Goal: Information Seeking & Learning: Compare options

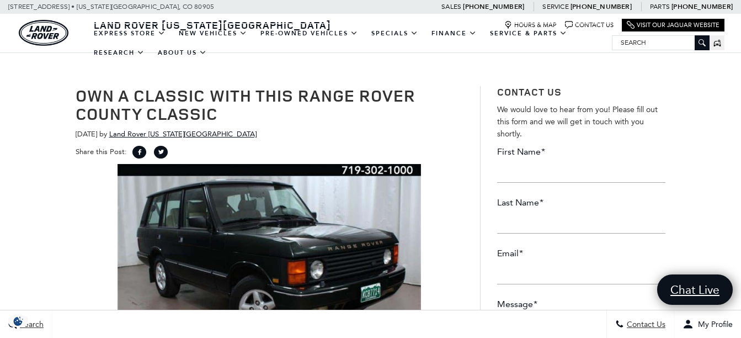
scroll to position [55, 0]
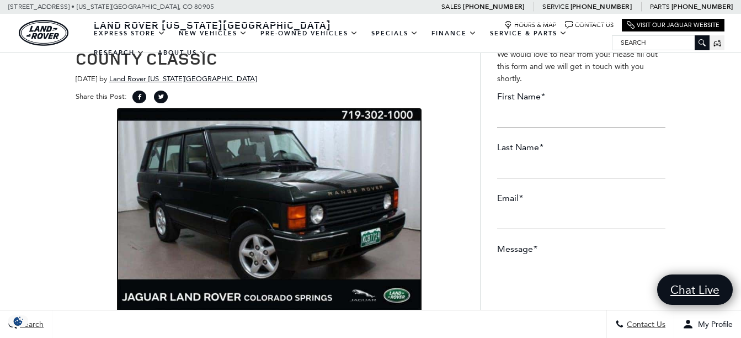
click at [213, 195] on img at bounding box center [270, 210] width 304 height 203
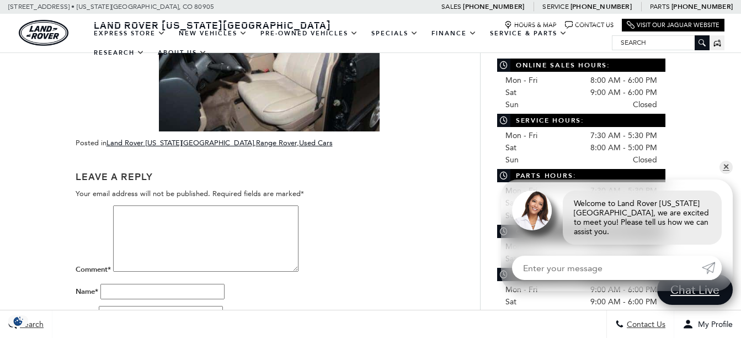
scroll to position [386, 0]
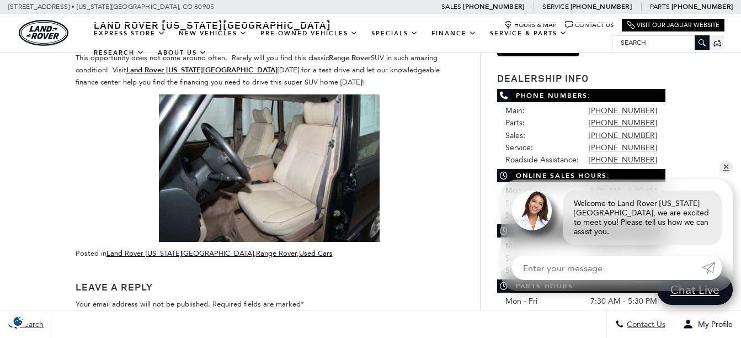
click at [230, 145] on img at bounding box center [269, 167] width 221 height 147
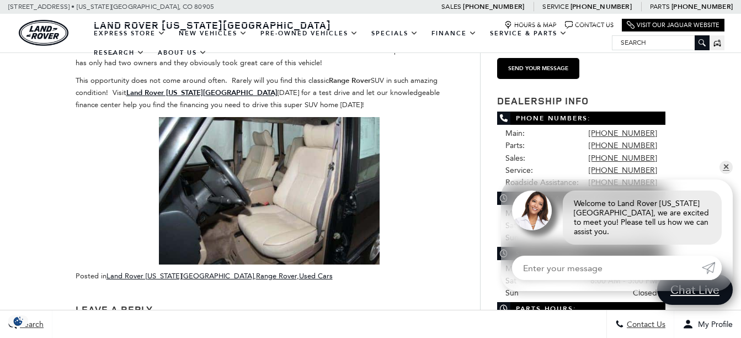
scroll to position [331, 0]
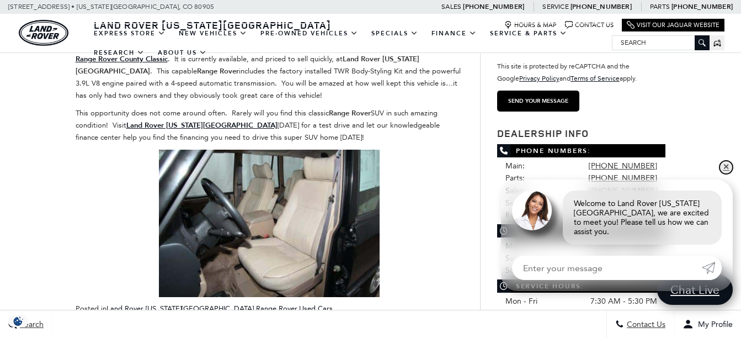
drag, startPoint x: 725, startPoint y: 172, endPoint x: 591, endPoint y: 197, distance: 137.1
click at [725, 172] on link "✕" at bounding box center [726, 167] width 13 height 13
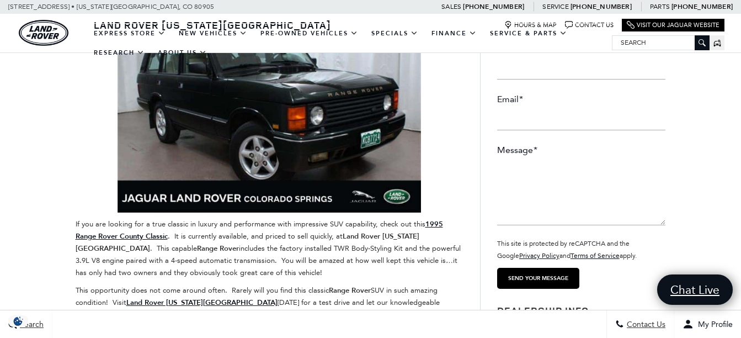
scroll to position [110, 0]
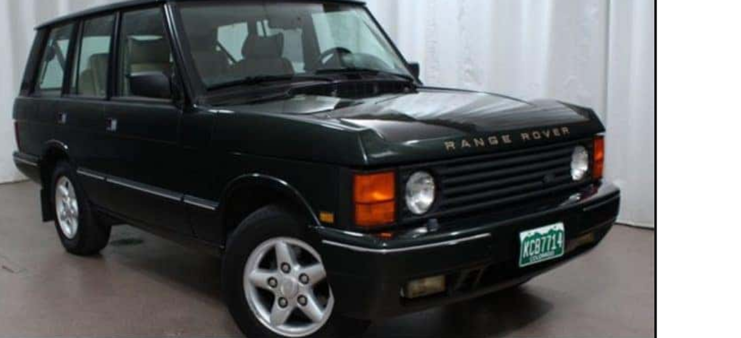
click at [229, 102] on img at bounding box center [270, 155] width 304 height 203
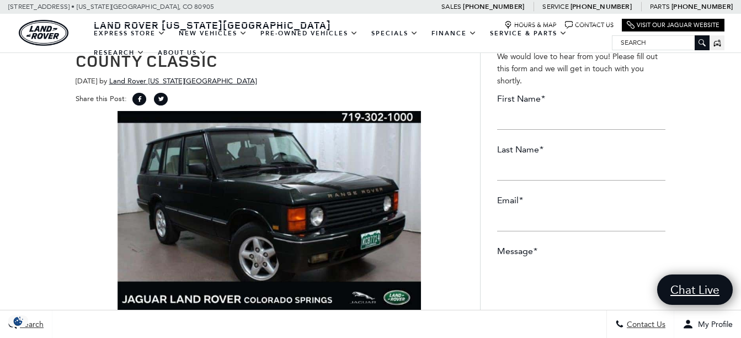
scroll to position [55, 0]
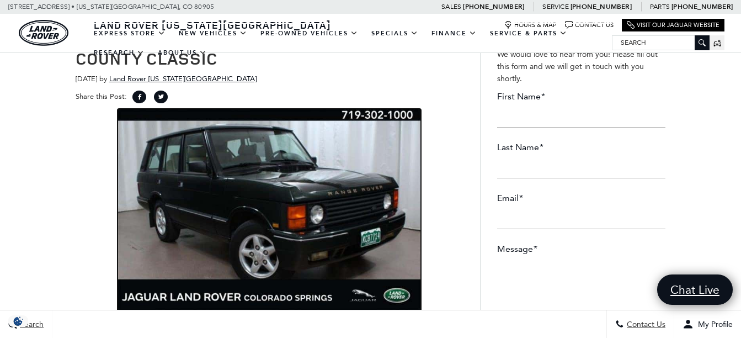
click at [232, 194] on img at bounding box center [270, 210] width 304 height 203
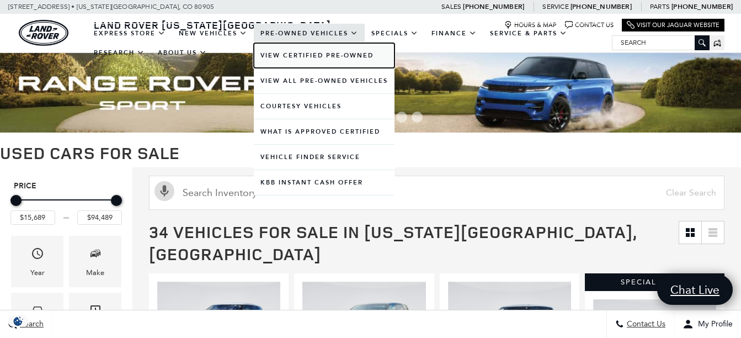
drag, startPoint x: 301, startPoint y: 53, endPoint x: 298, endPoint y: 48, distance: 6.0
click at [301, 52] on link "View Certified Pre-Owned" at bounding box center [324, 55] width 141 height 25
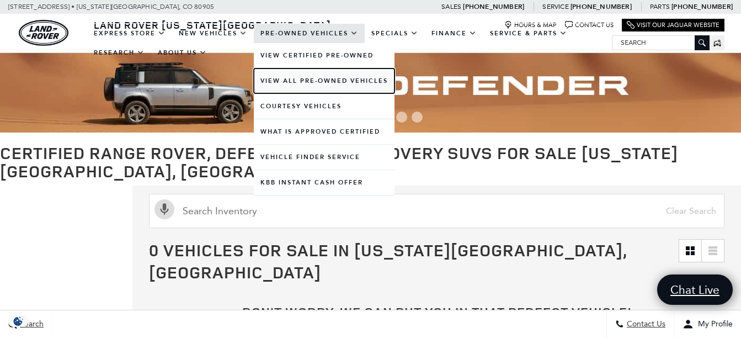
click at [316, 79] on link "View All Pre-Owned Vehicles" at bounding box center [324, 80] width 141 height 25
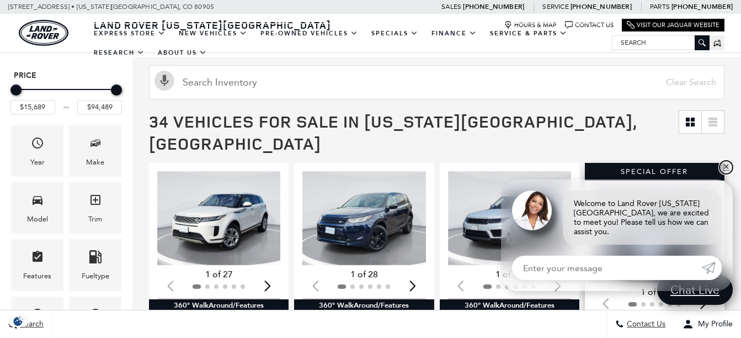
click at [726, 174] on link "✕" at bounding box center [726, 167] width 13 height 13
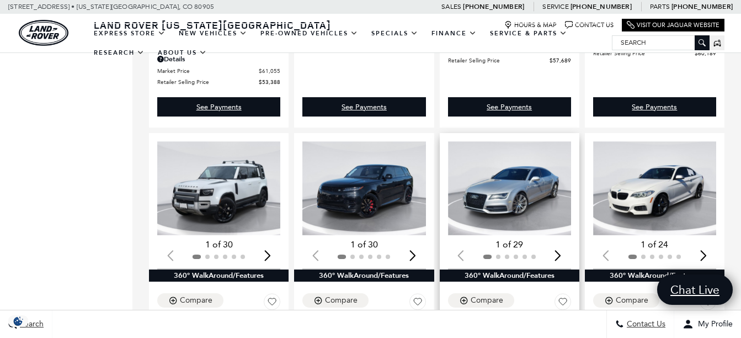
scroll to position [1214, 0]
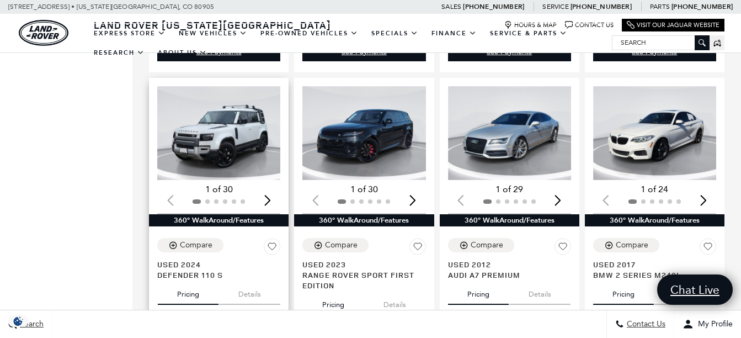
click at [185, 280] on button "Pricing" at bounding box center [188, 292] width 61 height 24
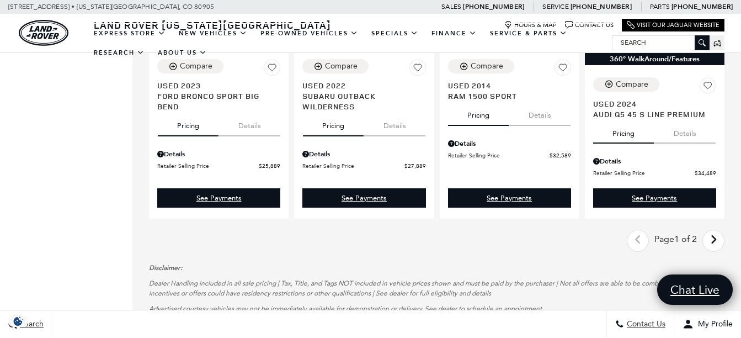
scroll to position [1767, 0]
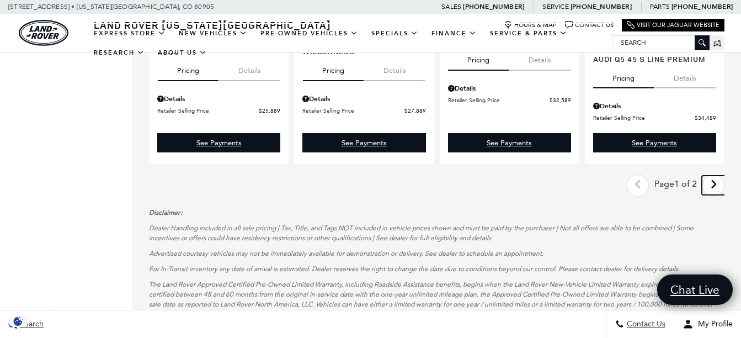
click at [718, 176] on icon "next page" at bounding box center [713, 185] width 7 height 18
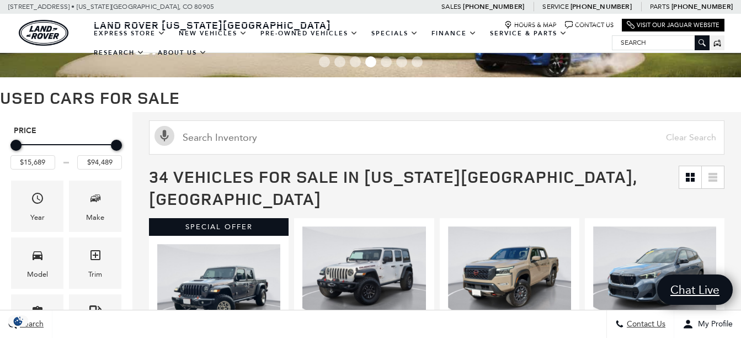
scroll to position [166, 0]
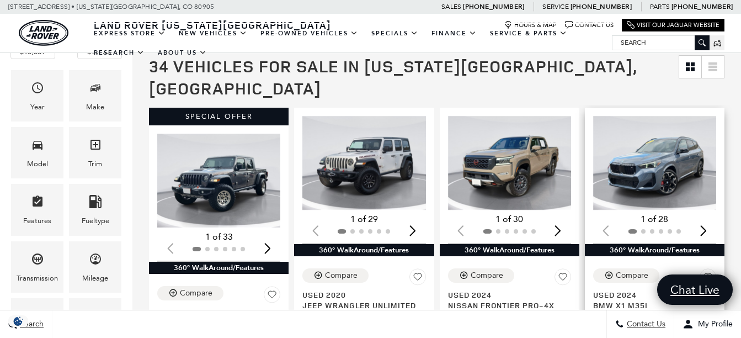
click at [711, 218] on div "Next slide" at bounding box center [703, 230] width 15 height 24
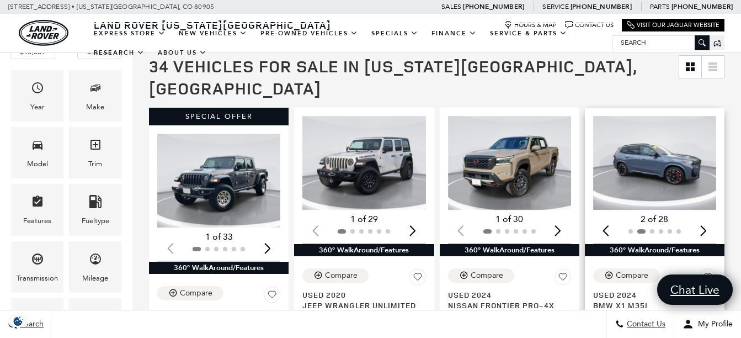
click at [711, 218] on div "Next slide" at bounding box center [703, 230] width 15 height 24
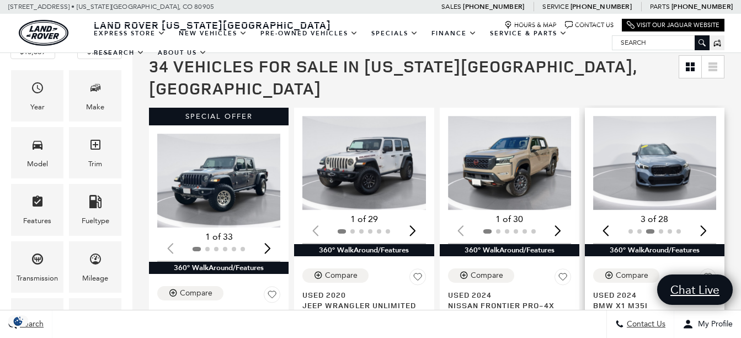
click at [711, 218] on div "Next slide" at bounding box center [703, 230] width 15 height 24
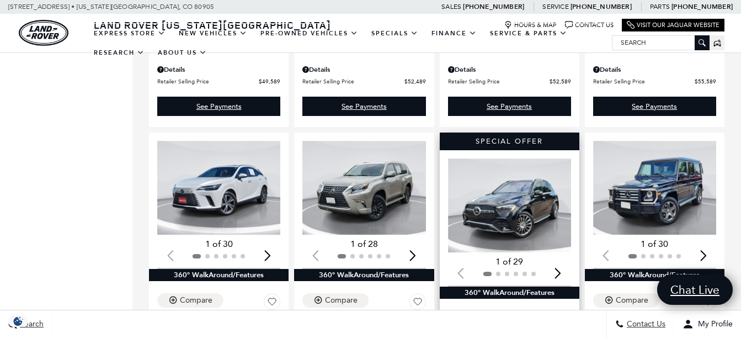
scroll to position [828, 0]
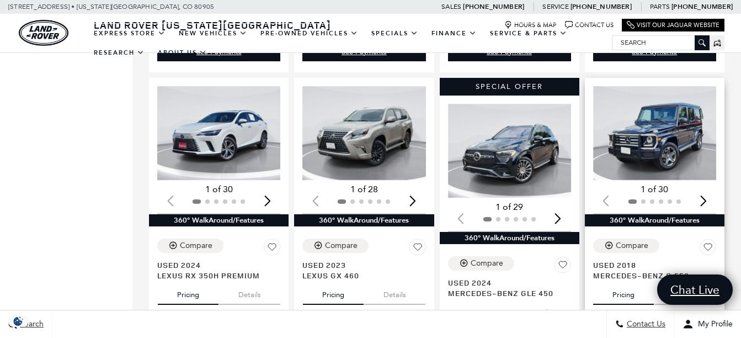
click at [672, 112] on img "1 / 2" at bounding box center [655, 133] width 125 height 94
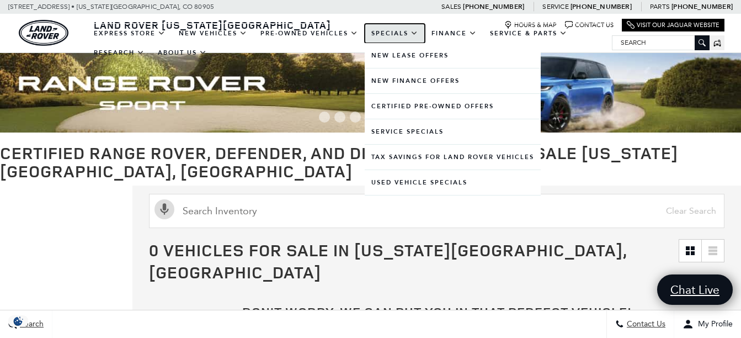
click at [390, 31] on link "Specials" at bounding box center [395, 33] width 60 height 19
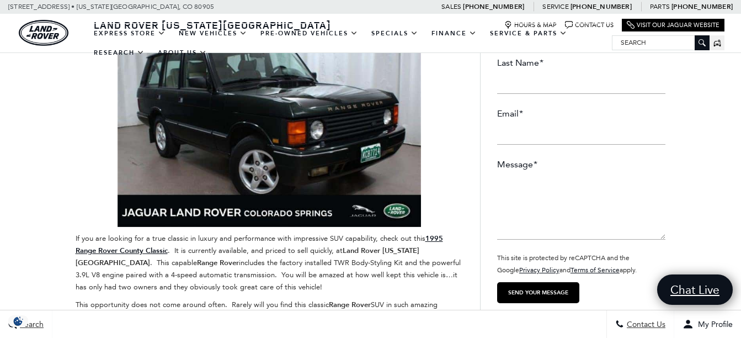
scroll to position [166, 0]
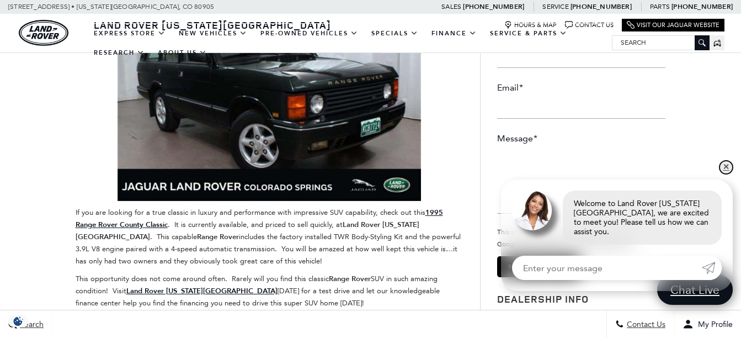
click at [731, 174] on link "✕" at bounding box center [726, 167] width 13 height 13
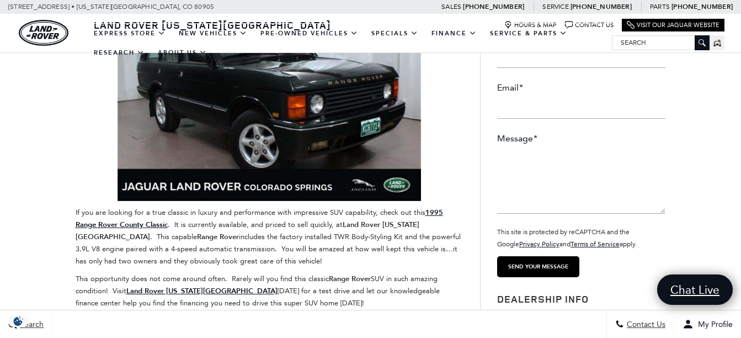
scroll to position [110, 0]
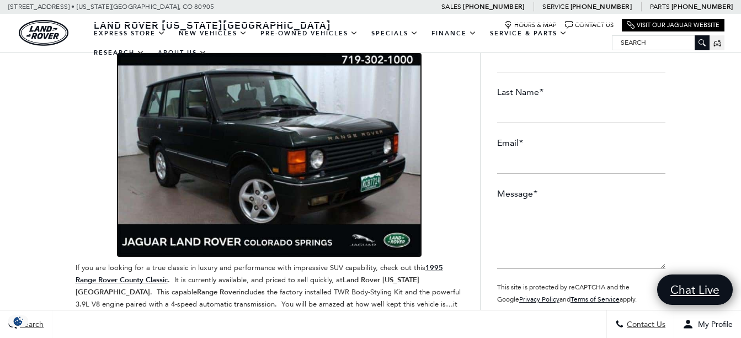
click at [214, 153] on img at bounding box center [270, 155] width 304 height 203
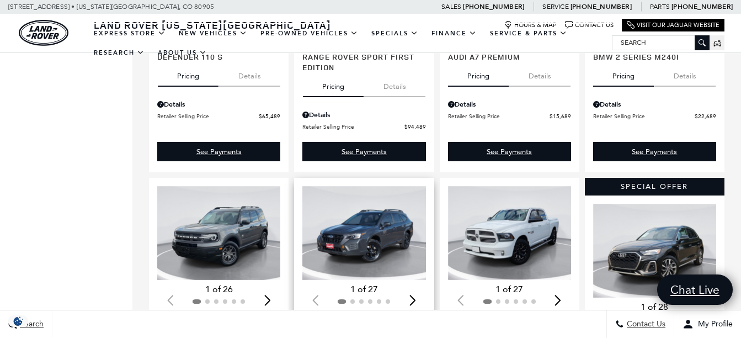
scroll to position [1435, 0]
